Goal: Navigation & Orientation: Find specific page/section

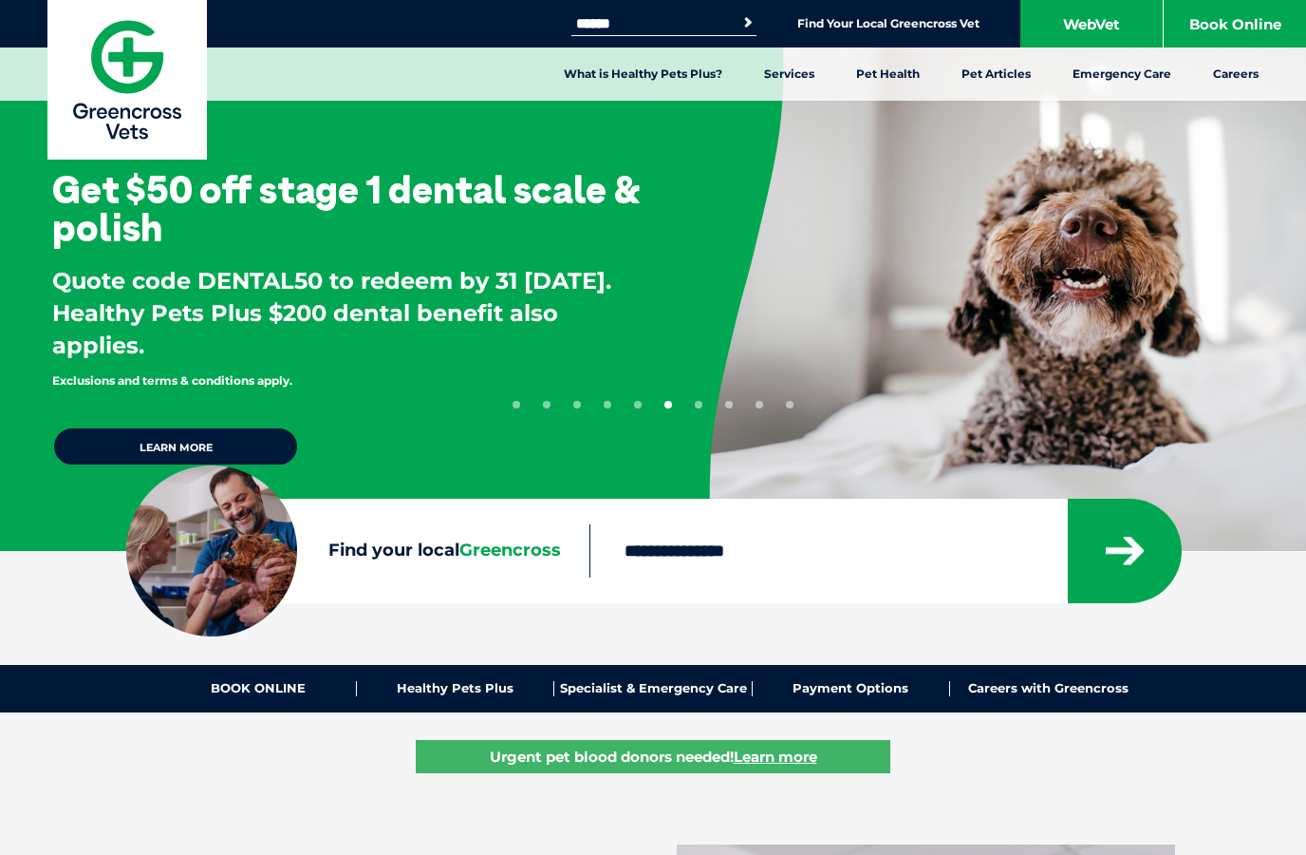
click at [1108, 565] on button "submit" at bounding box center [1125, 550] width 114 height 104
click at [1131, 525] on button "submit" at bounding box center [1125, 550] width 114 height 104
click at [1110, 540] on icon "submit" at bounding box center [1125, 550] width 38 height 28
click at [1120, 533] on button "submit" at bounding box center [1125, 550] width 114 height 104
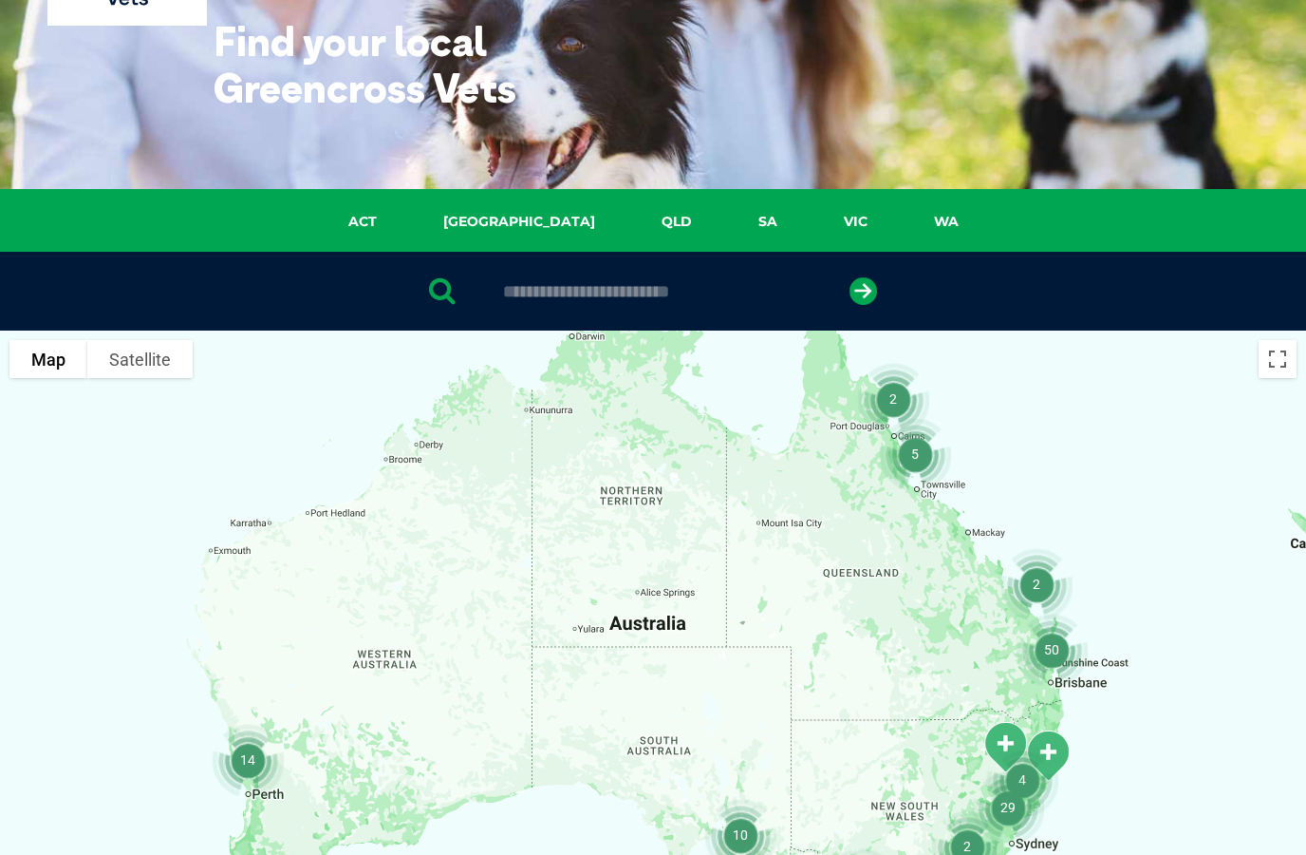
scroll to position [135, 0]
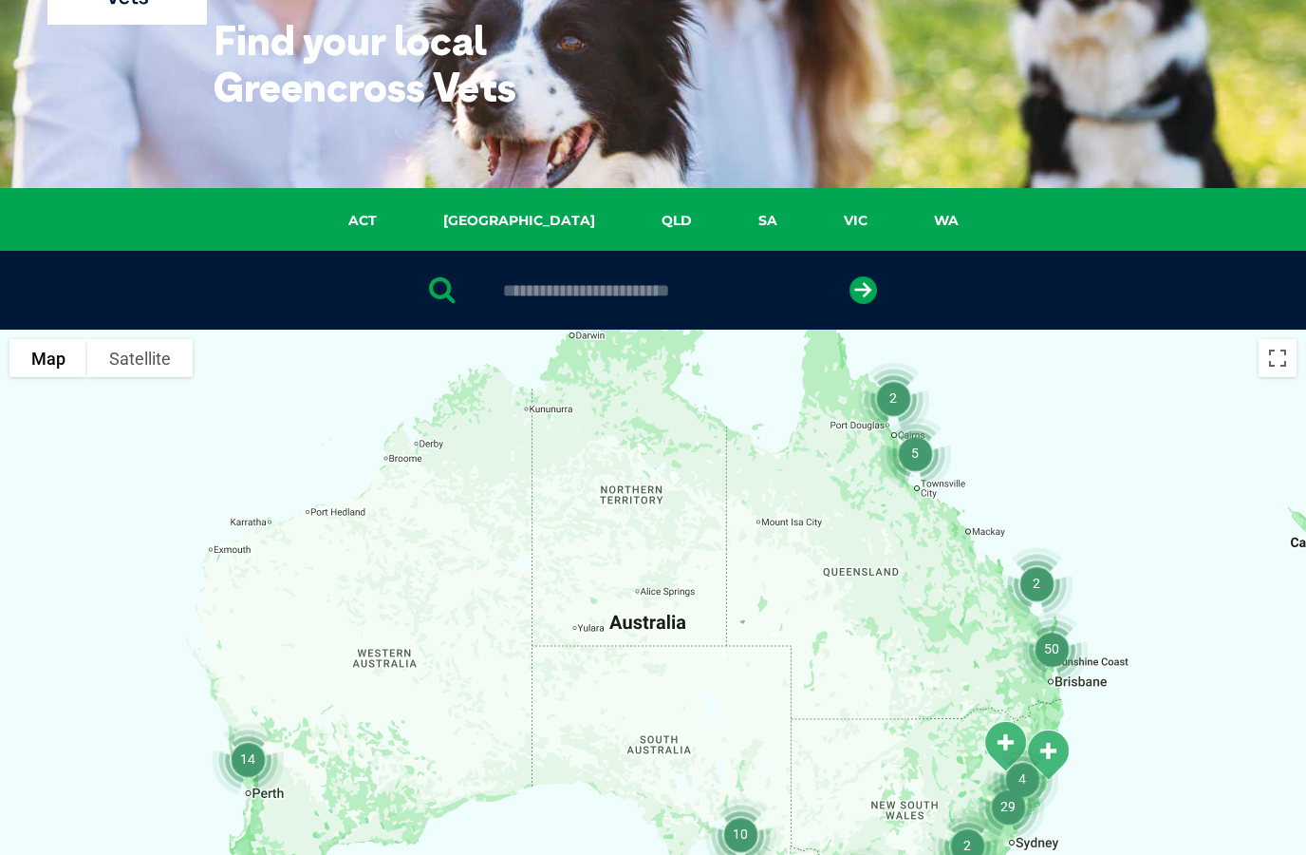
click at [629, 224] on link "QLD" at bounding box center [677, 221] width 97 height 22
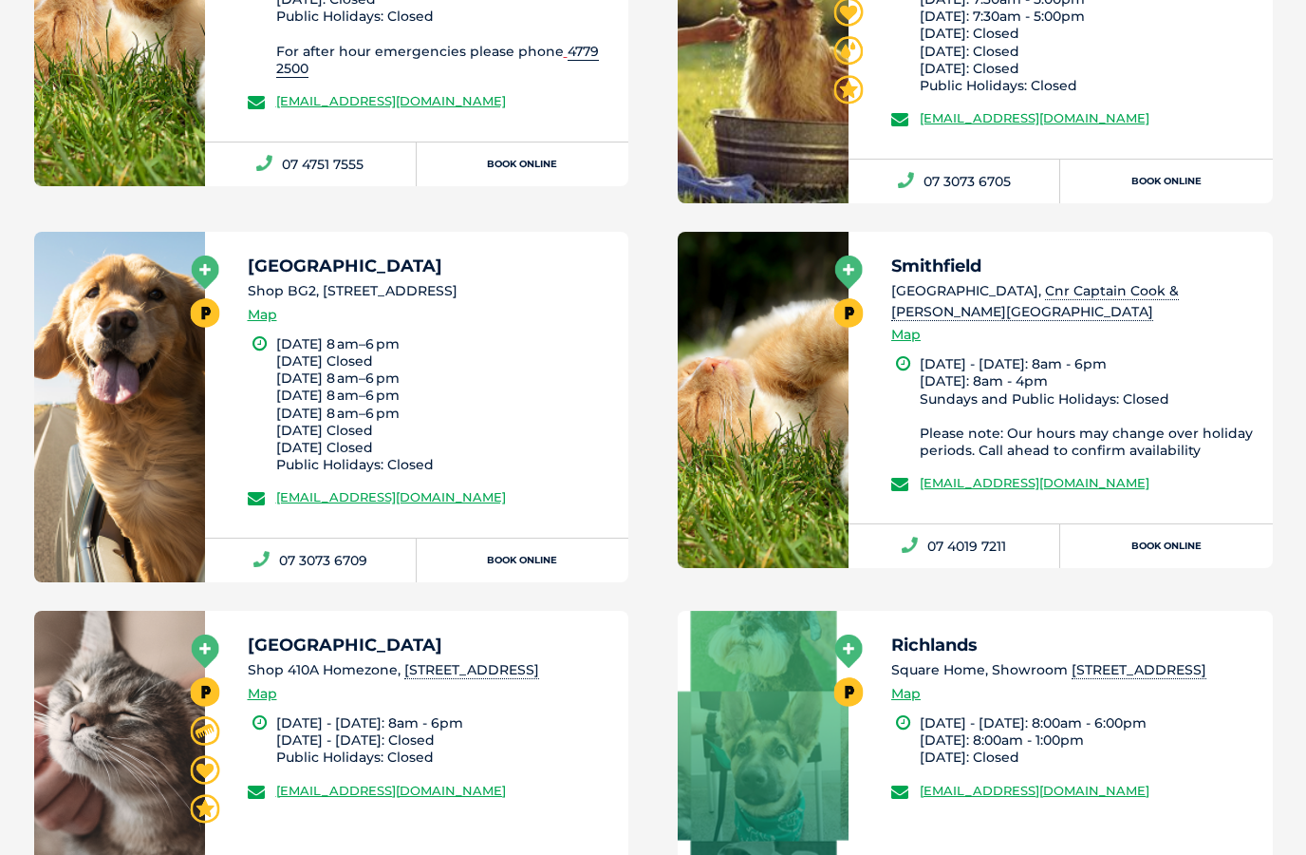
scroll to position [11114, 0]
